Goal: Book appointment/travel/reservation

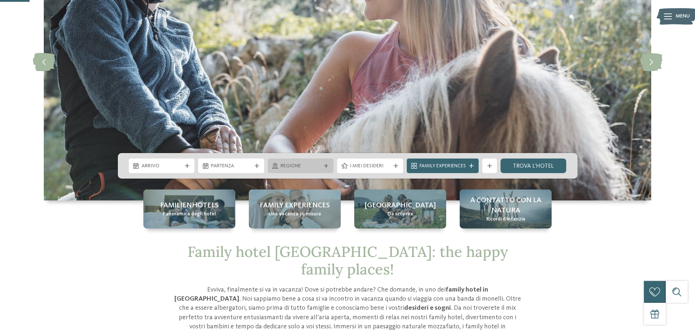
scroll to position [109, 0]
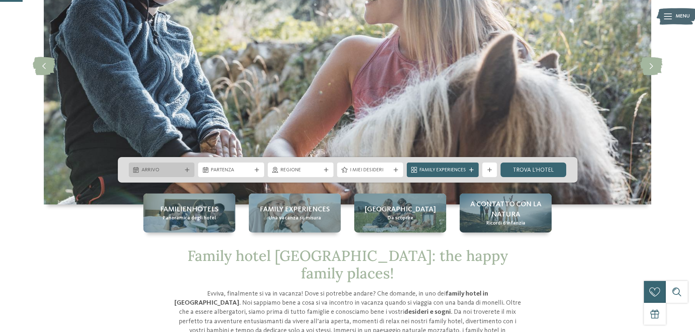
click at [171, 167] on span "Arrivo" at bounding box center [161, 170] width 40 height 7
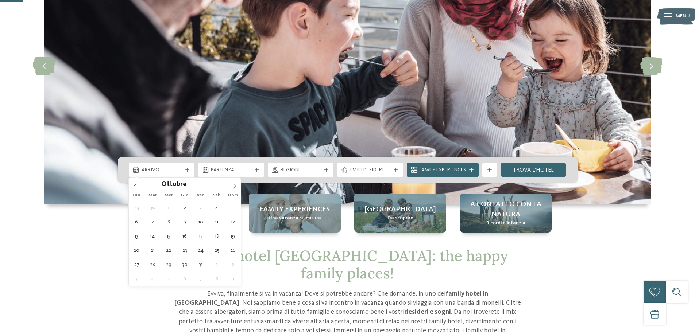
click at [235, 186] on icon at bounding box center [234, 186] width 5 height 5
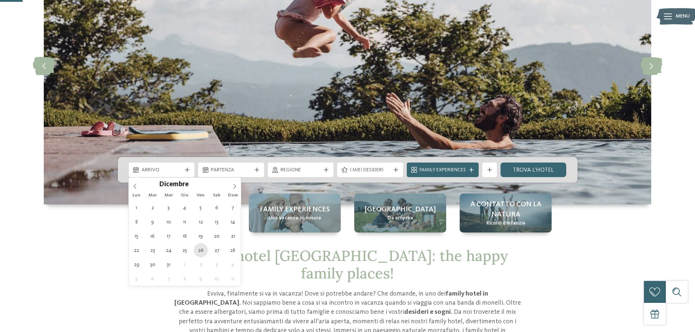
type div "26.12.2025"
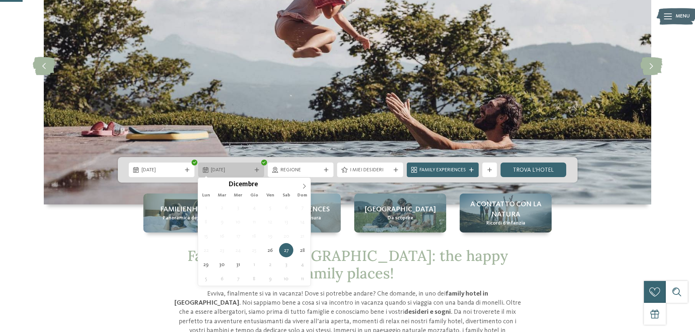
click at [247, 171] on span "27.12.2025" at bounding box center [231, 170] width 40 height 7
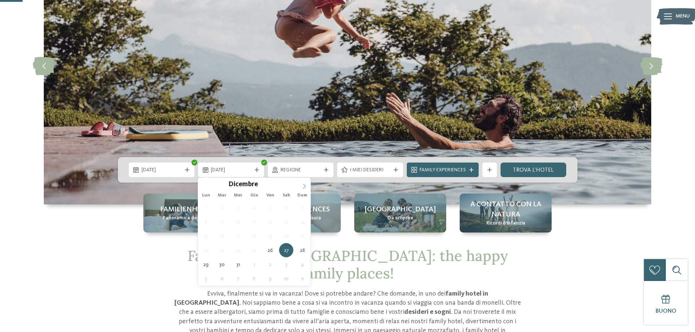
type input "****"
click at [303, 187] on icon at bounding box center [304, 186] width 5 height 5
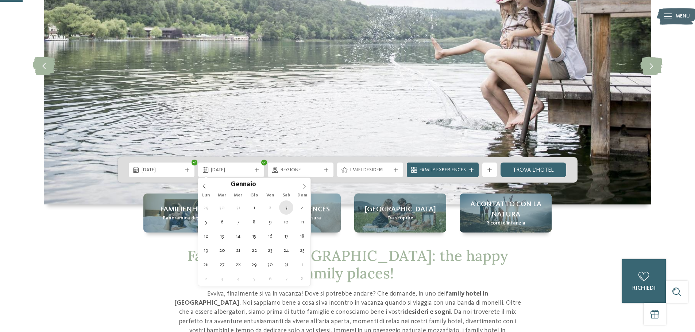
type div "03.01.2026"
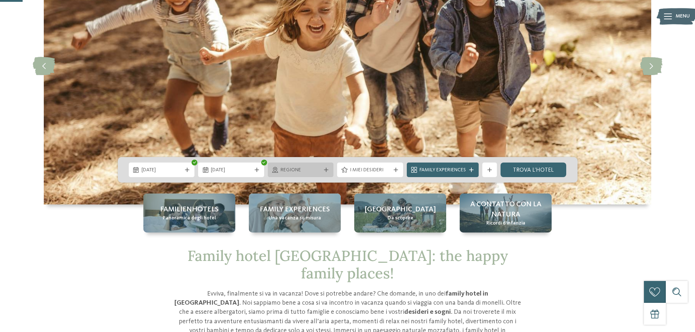
click at [300, 170] on span "Regione" at bounding box center [300, 170] width 40 height 7
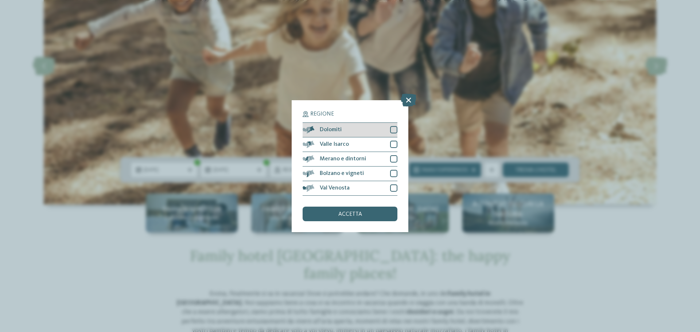
click at [394, 129] on div at bounding box center [393, 129] width 7 height 7
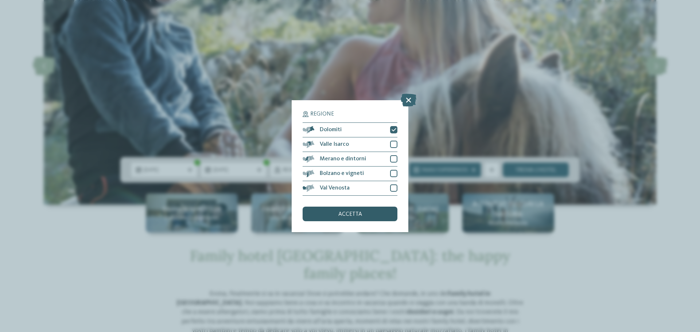
click at [365, 214] on div "accetta" at bounding box center [350, 214] width 95 height 15
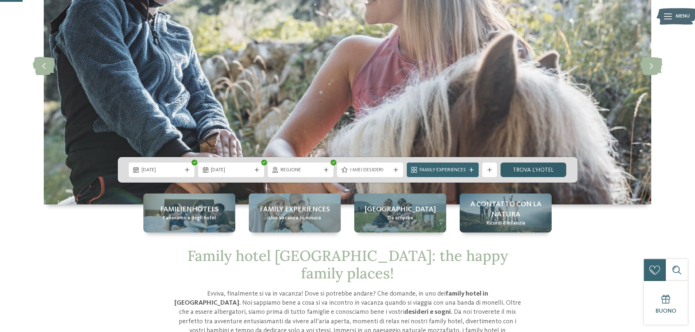
click at [538, 172] on link "trova l’hotel" at bounding box center [533, 170] width 66 height 15
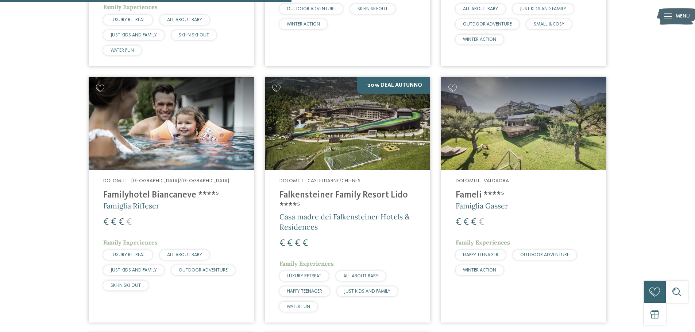
scroll to position [477, 0]
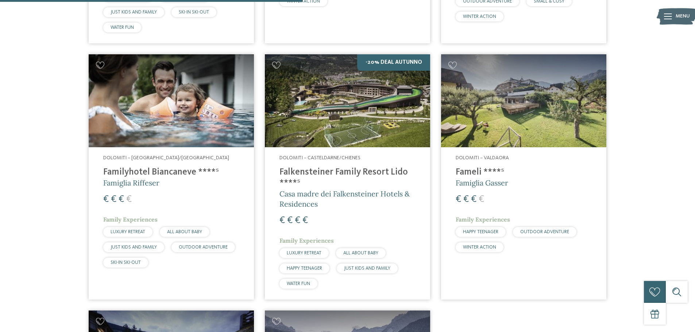
click at [353, 172] on h4 "Falkensteiner Family Resort Lido ****ˢ" at bounding box center [347, 178] width 136 height 22
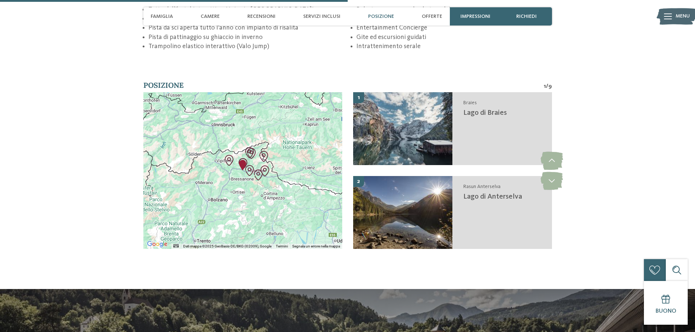
scroll to position [1276, 0]
